Goal: Task Accomplishment & Management: Manage account settings

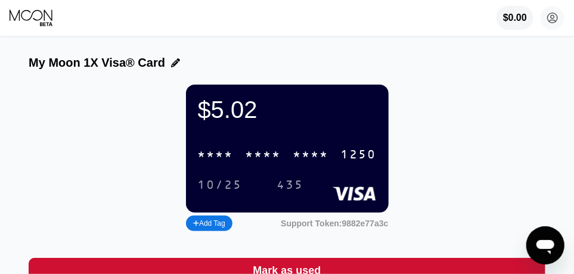
click at [36, 16] on icon at bounding box center [32, 18] width 45 height 18
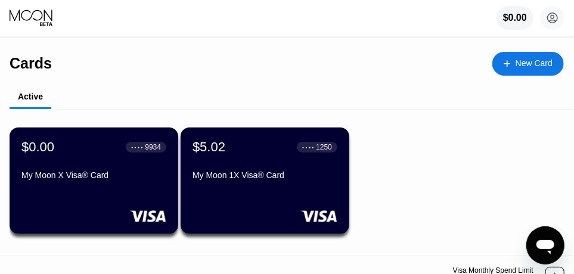
click at [48, 12] on icon at bounding box center [32, 18] width 45 height 18
click at [130, 155] on div "● ● ● ● 9934" at bounding box center [146, 146] width 41 height 15
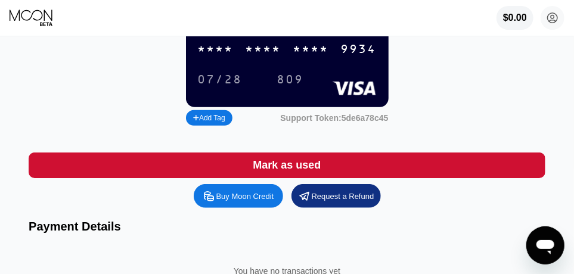
scroll to position [111, 0]
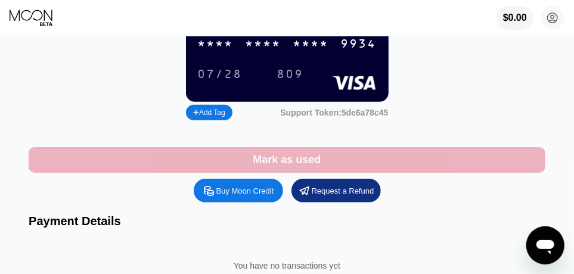
click at [286, 167] on div "Mark as used" at bounding box center [287, 160] width 68 height 14
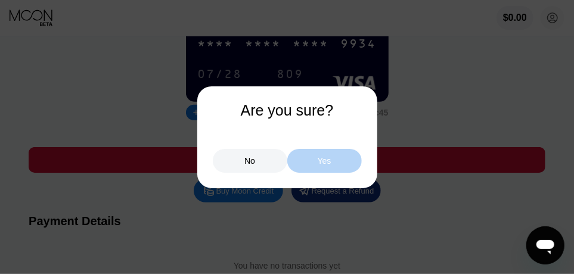
click at [330, 165] on div "Yes" at bounding box center [324, 161] width 75 height 24
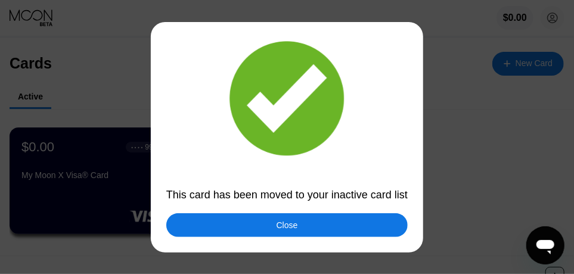
click at [311, 224] on div "Close" at bounding box center [286, 225] width 241 height 24
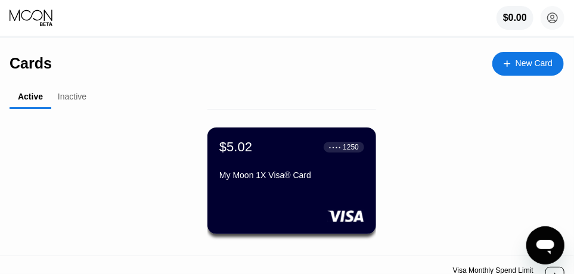
scroll to position [29, 0]
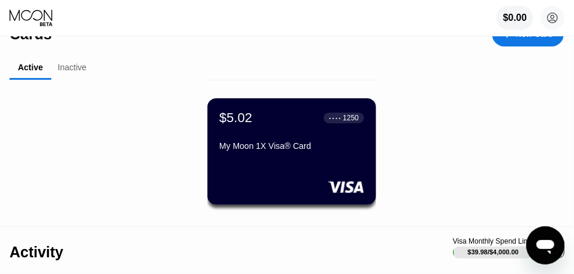
click at [55, 70] on div "Inactive" at bounding box center [72, 68] width 42 height 23
click at [71, 70] on div "Inactive" at bounding box center [72, 68] width 29 height 10
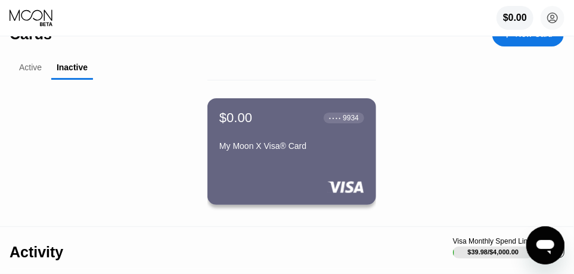
click at [27, 70] on div "Active" at bounding box center [30, 68] width 23 height 10
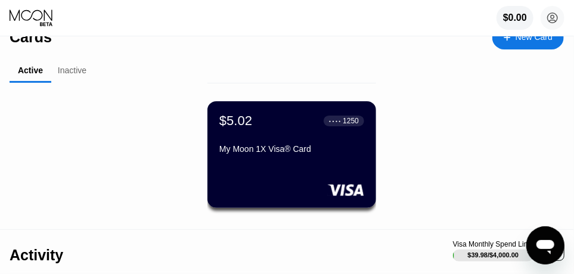
scroll to position [0, 0]
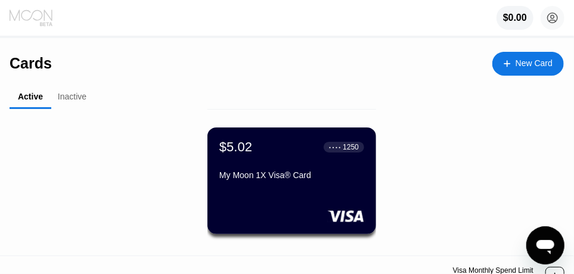
click at [20, 16] on icon at bounding box center [32, 18] width 45 height 18
click at [552, 20] on icon at bounding box center [553, 18] width 7 height 7
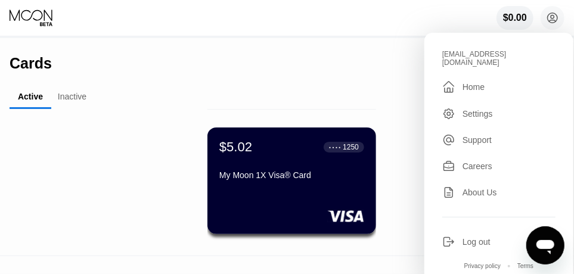
click at [233, 76] on div "Cards New Card" at bounding box center [287, 59] width 554 height 42
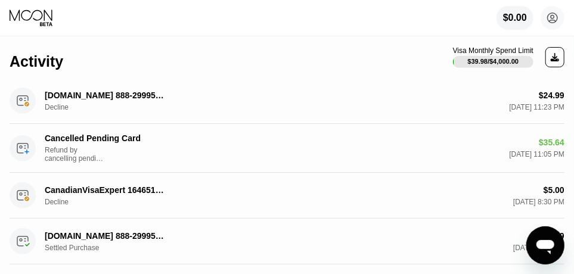
scroll to position [237, 0]
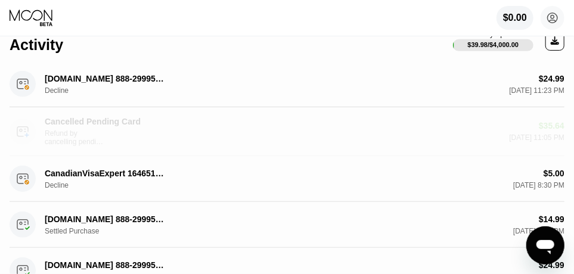
click at [88, 139] on div "Refund by cancelling pending card" at bounding box center [75, 137] width 60 height 17
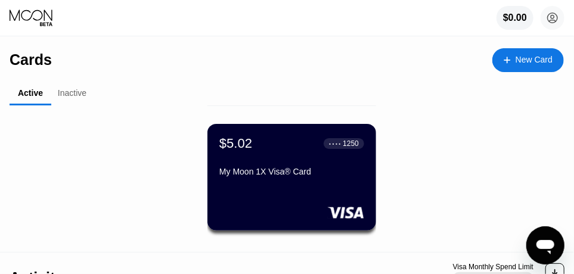
scroll to position [0, 0]
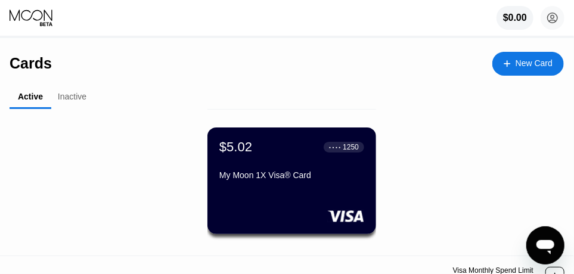
click at [70, 100] on div "Inactive" at bounding box center [72, 97] width 29 height 10
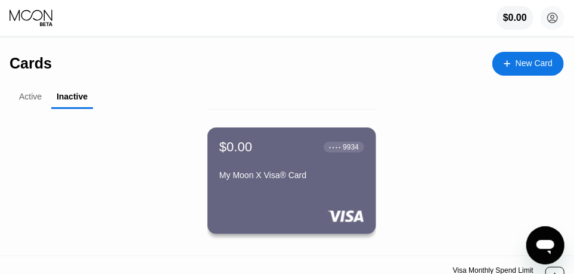
click at [321, 162] on div "$0.00 ● ● ● ● 9934 My Moon X Visa® Card" at bounding box center [291, 161] width 145 height 45
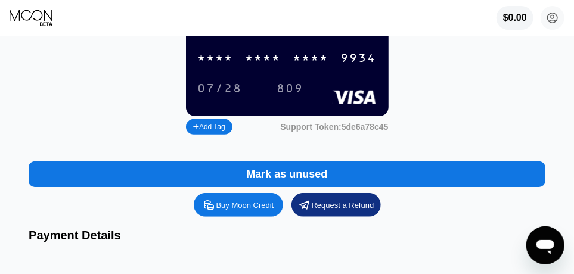
scroll to position [100, 0]
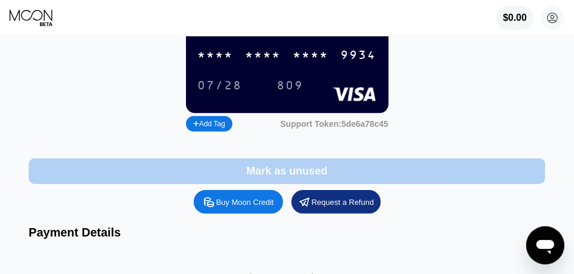
click at [314, 178] on div "Mark as unused" at bounding box center [286, 172] width 81 height 14
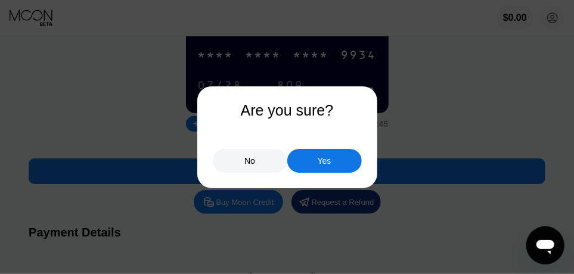
click at [312, 160] on div "Yes" at bounding box center [324, 161] width 75 height 24
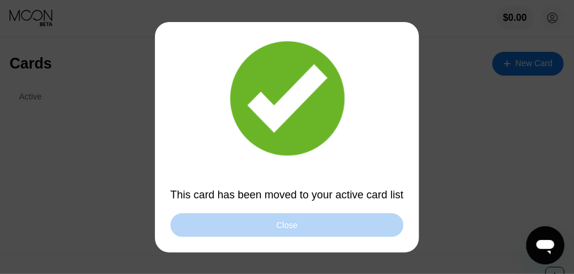
click at [267, 225] on div "Close" at bounding box center [286, 225] width 233 height 24
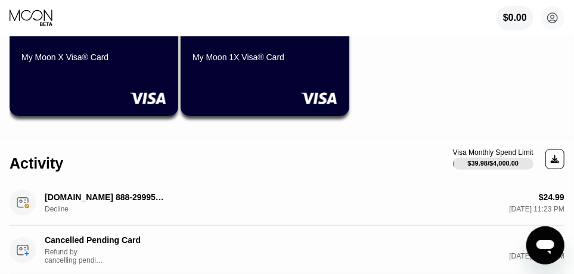
scroll to position [84, 0]
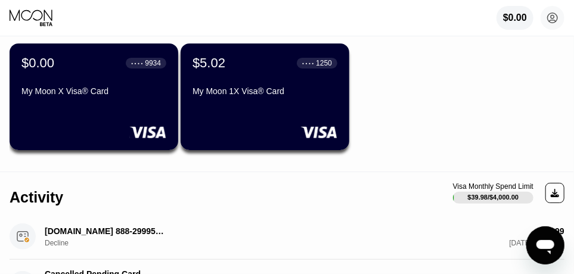
click at [134, 78] on div "$0.00 ● ● ● ● 9934 My Moon X Visa® Card" at bounding box center [93, 77] width 145 height 45
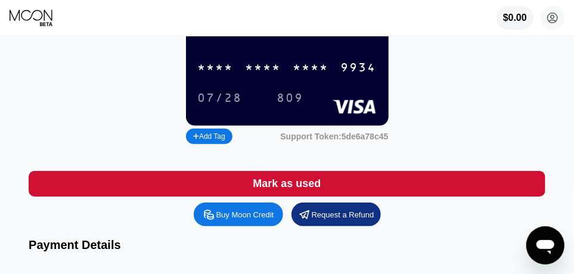
scroll to position [82, 0]
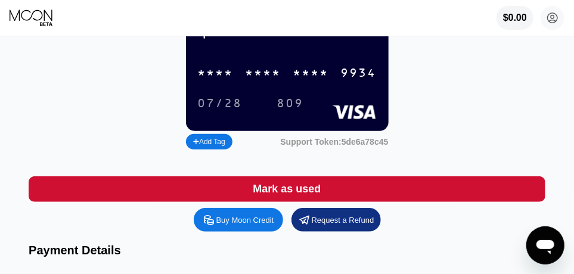
click at [363, 101] on div "07/28 809" at bounding box center [287, 104] width 179 height 20
click at [38, 14] on icon at bounding box center [32, 18] width 45 height 18
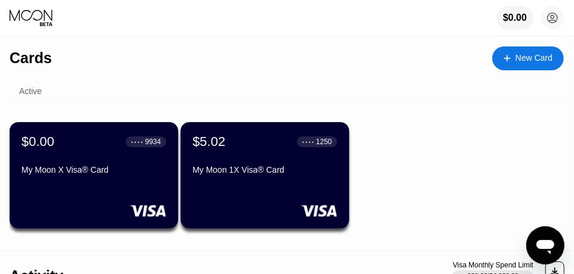
scroll to position [4, 0]
